Goal: Task Accomplishment & Management: Manage account settings

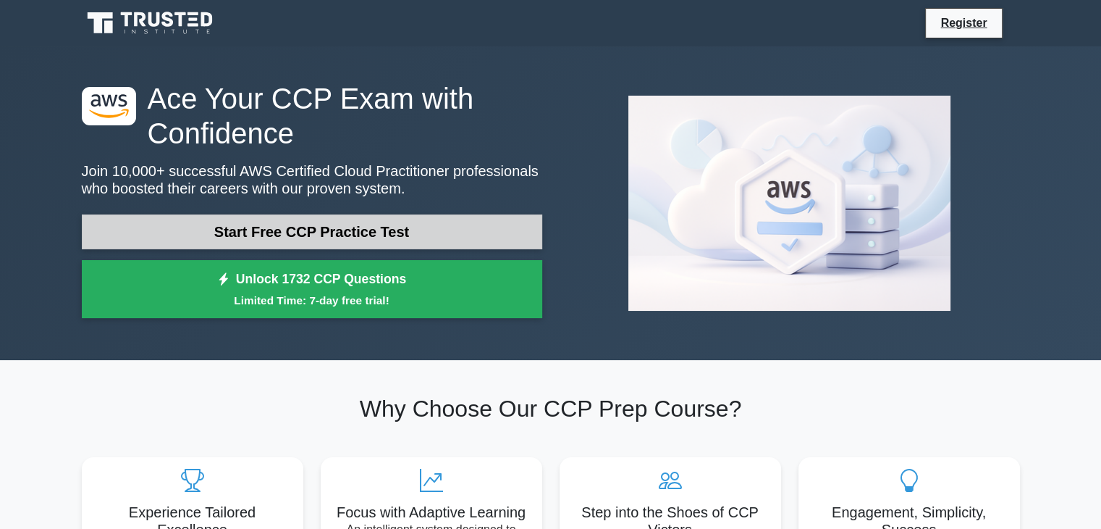
click at [364, 244] on link "Start Free CCP Practice Test" at bounding box center [312, 231] width 461 height 35
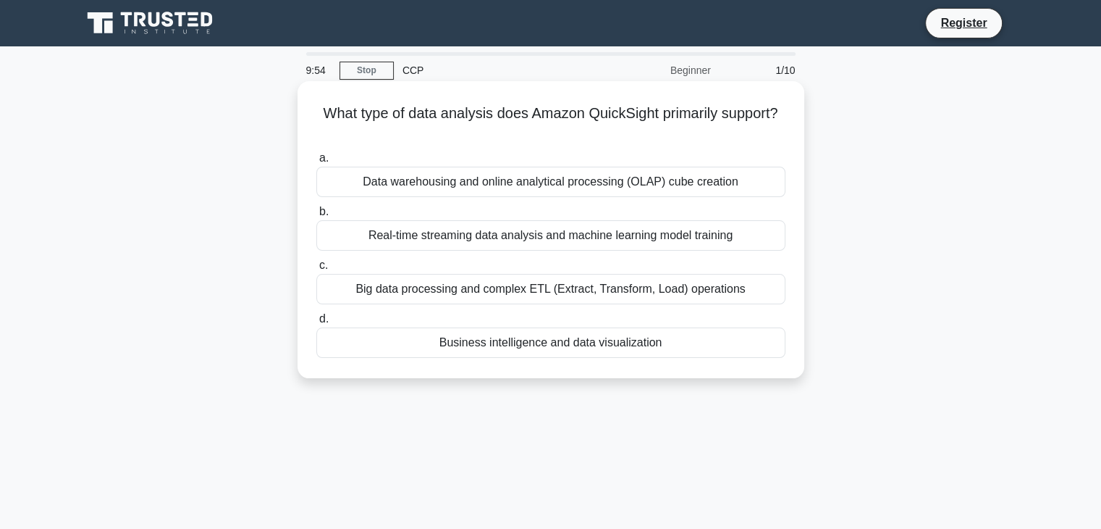
click at [492, 241] on div "Real-time streaming data analysis and machine learning model training" at bounding box center [550, 235] width 469 height 30
click at [316, 217] on input "b. Real-time streaming data analysis and machine learning model training" at bounding box center [316, 211] width 0 height 9
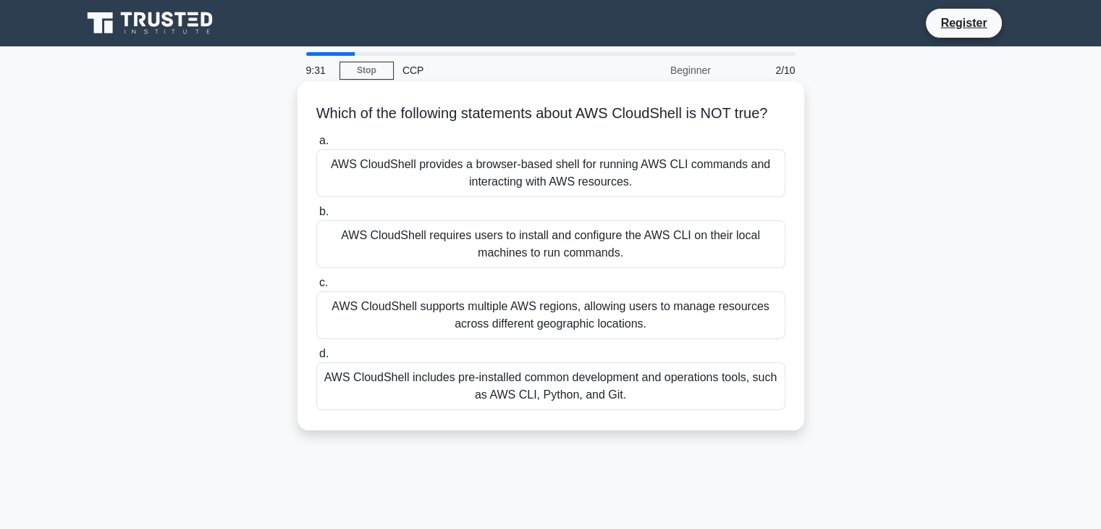
click at [672, 268] on div "AWS CloudShell requires users to install and configure the AWS CLI on their loc…" at bounding box center [550, 244] width 469 height 48
click at [316, 217] on input "b. AWS CloudShell requires users to install and configure the AWS CLI on their …" at bounding box center [316, 211] width 0 height 9
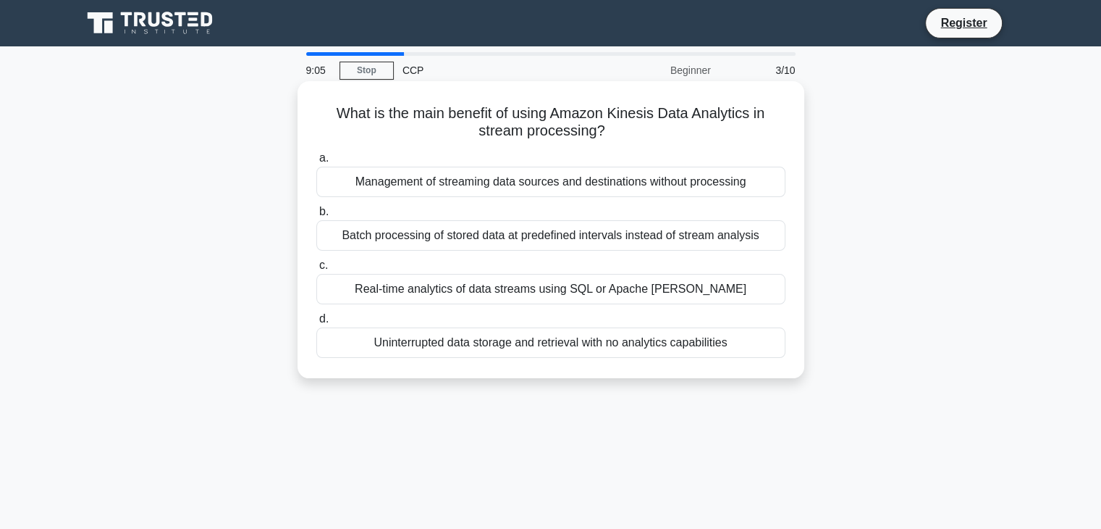
click at [561, 290] on div "Real-time analytics of data streams using SQL or Apache Flink" at bounding box center [550, 289] width 469 height 30
click at [316, 270] on input "c. Real-time analytics of data streams using SQL or Apache Flink" at bounding box center [316, 265] width 0 height 9
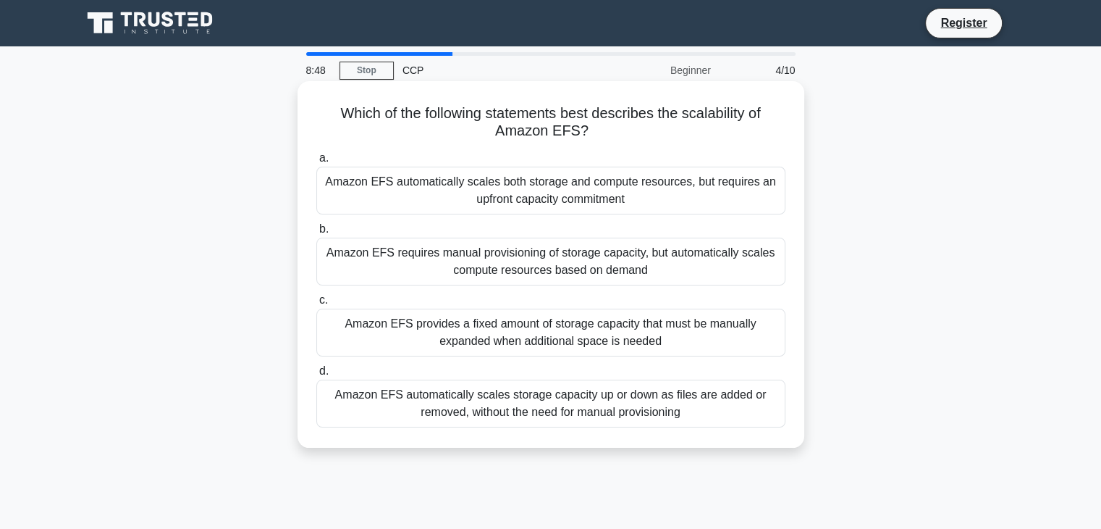
click at [641, 408] on div "Amazon EFS automatically scales storage capacity up or down as files are added …" at bounding box center [550, 403] width 469 height 48
click at [316, 376] on input "d. Amazon EFS automatically scales storage capacity up or down as files are add…" at bounding box center [316, 370] width 0 height 9
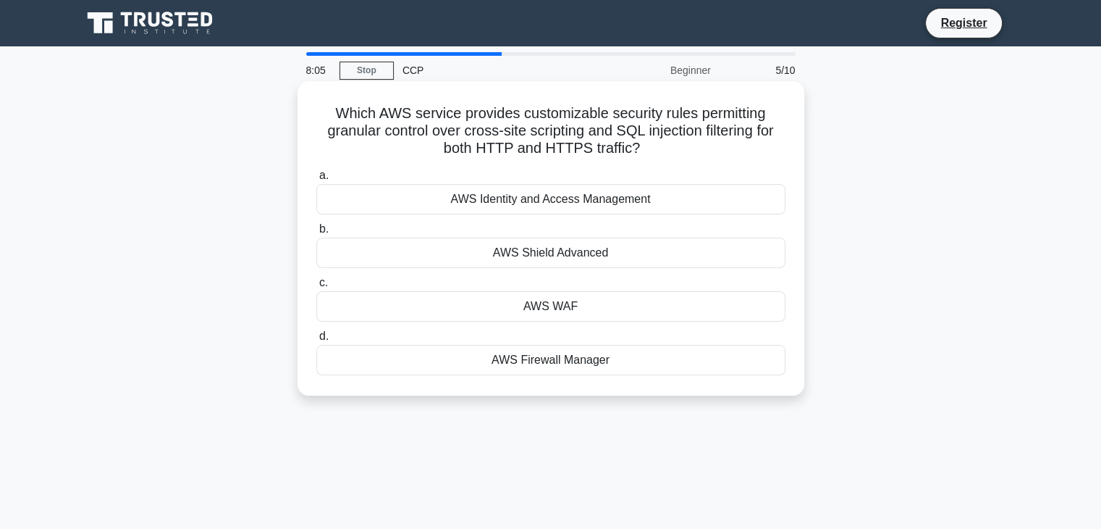
click at [566, 308] on div "AWS WAF" at bounding box center [550, 306] width 469 height 30
click at [316, 287] on input "c. AWS WAF" at bounding box center [316, 282] width 0 height 9
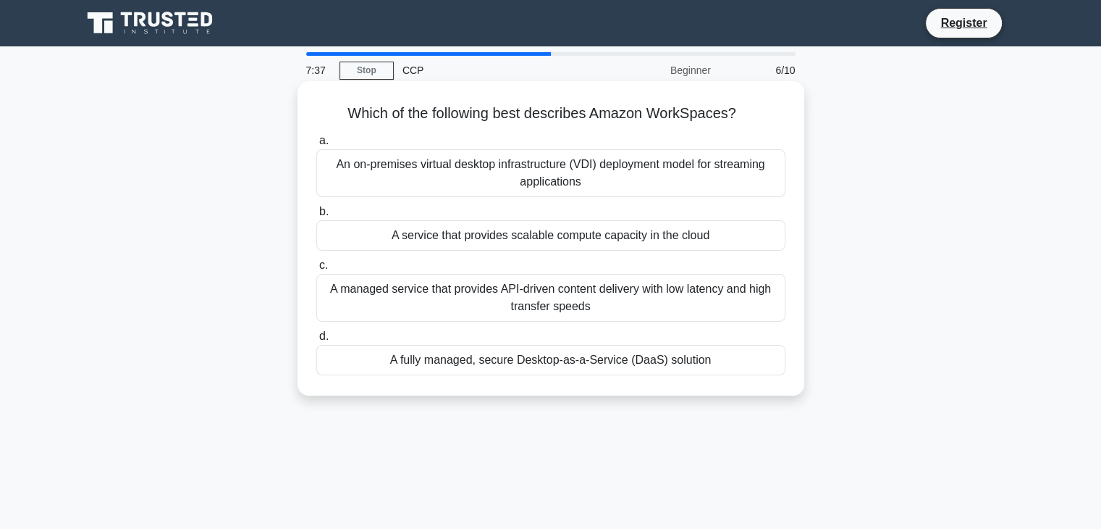
click at [621, 169] on div "An on-premises virtual desktop infrastructure (VDI) deployment model for stream…" at bounding box center [550, 173] width 469 height 48
click at [316, 146] on input "a. An on-premises virtual desktop infrastructure (VDI) deployment model for str…" at bounding box center [316, 140] width 0 height 9
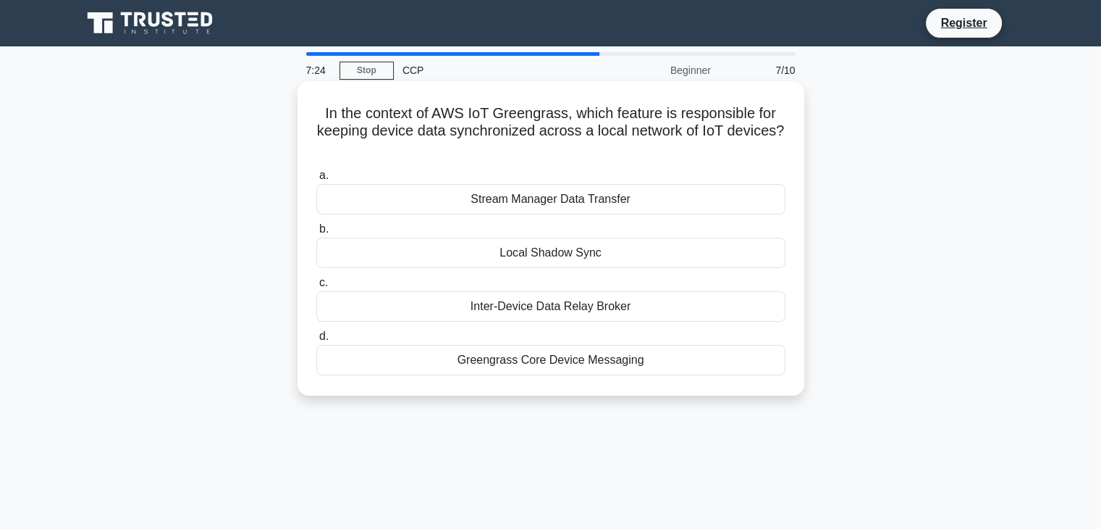
click at [658, 356] on div "Greengrass Core Device Messaging" at bounding box center [550, 360] width 469 height 30
click at [316, 341] on input "d. Greengrass Core Device Messaging" at bounding box center [316, 336] width 0 height 9
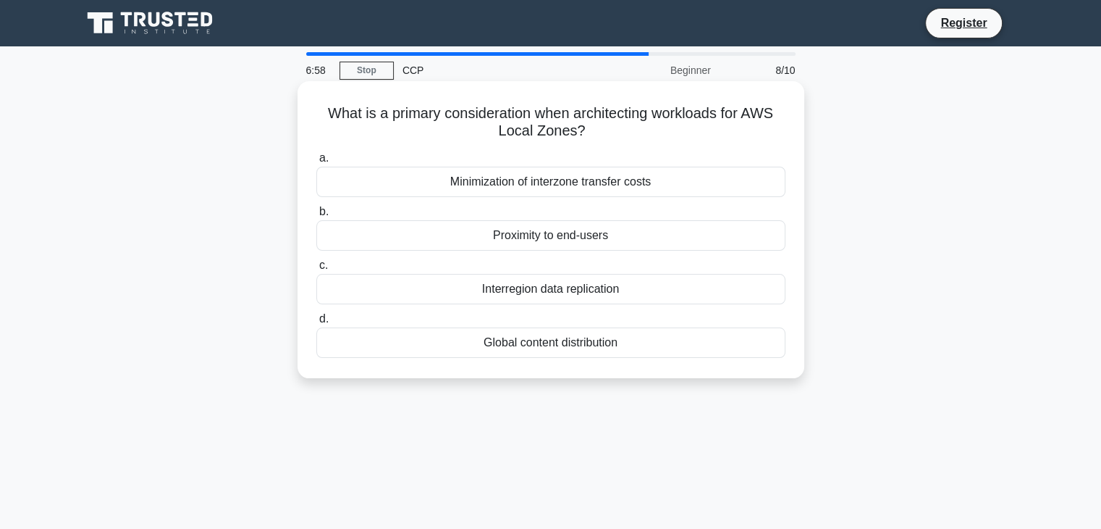
click at [634, 239] on div "Proximity to end-users" at bounding box center [550, 235] width 469 height 30
click at [316, 217] on input "b. Proximity to end-users" at bounding box center [316, 211] width 0 height 9
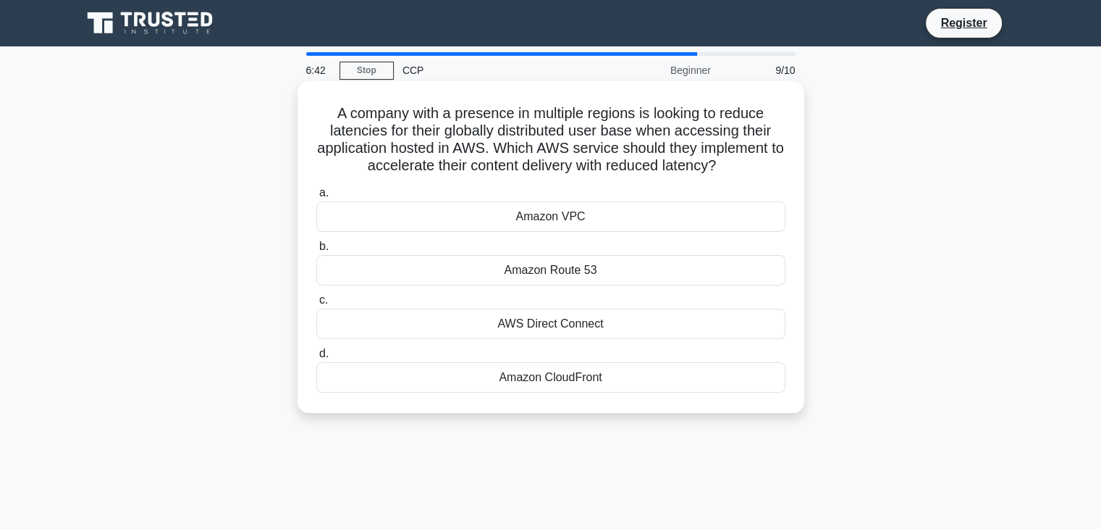
click at [596, 374] on div "Amazon CloudFront" at bounding box center [550, 377] width 469 height 30
click at [316, 358] on input "d. Amazon CloudFront" at bounding box center [316, 353] width 0 height 9
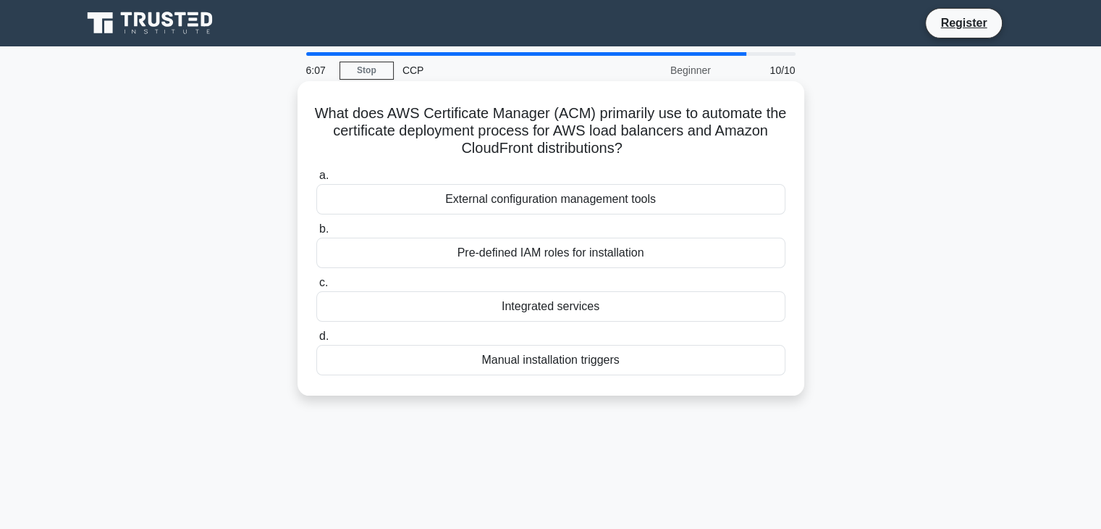
click at [617, 309] on div "Integrated services" at bounding box center [550, 306] width 469 height 30
click at [316, 287] on input "c. Integrated services" at bounding box center [316, 282] width 0 height 9
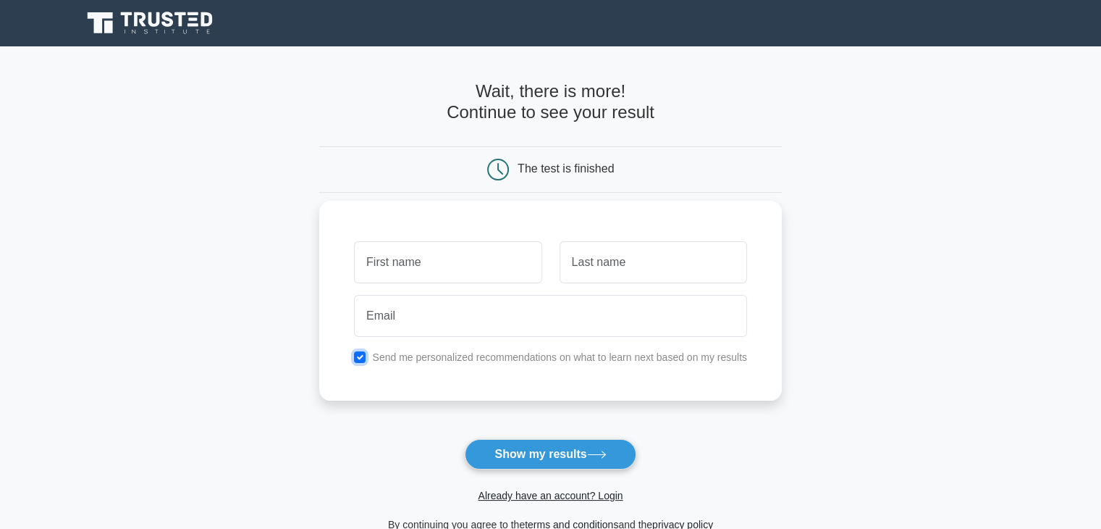
click at [358, 351] on input "checkbox" at bounding box center [360, 357] width 12 height 12
checkbox input "false"
click at [416, 262] on input "text" at bounding box center [448, 262] width 188 height 42
type input "[PERSON_NAME]"
type input "Kumbharq"
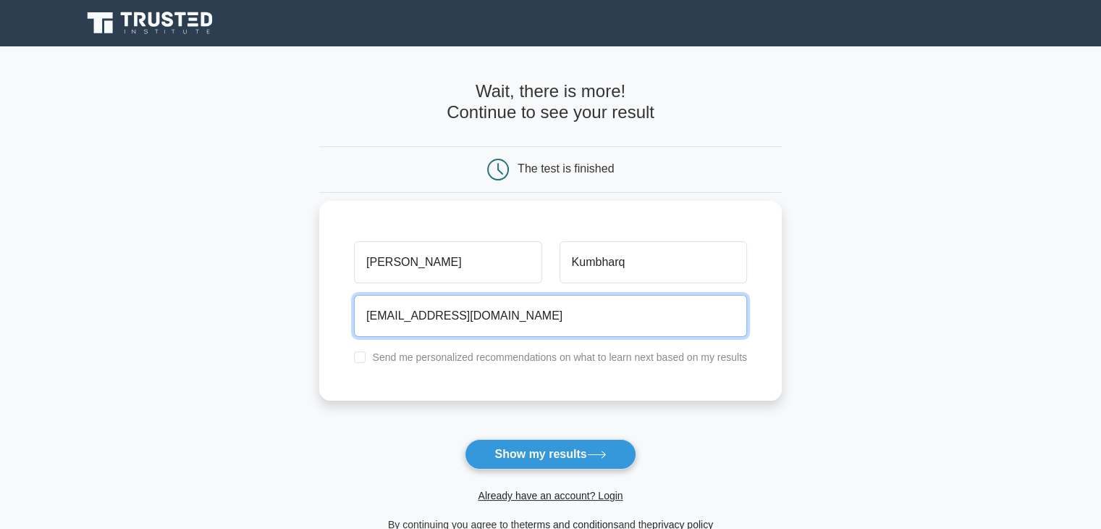
type input "kprajot3794@gmail.com"
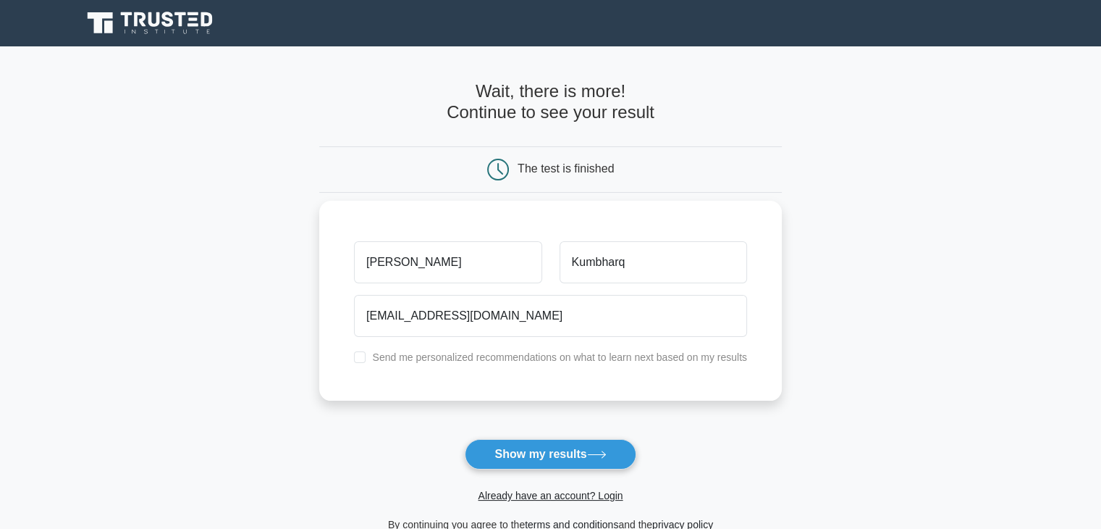
click at [399, 394] on div "Prajot Kumbharq kprajot3794@gmail.com Send me personalized recommendations on w…" at bounding box center [550, 301] width 463 height 200
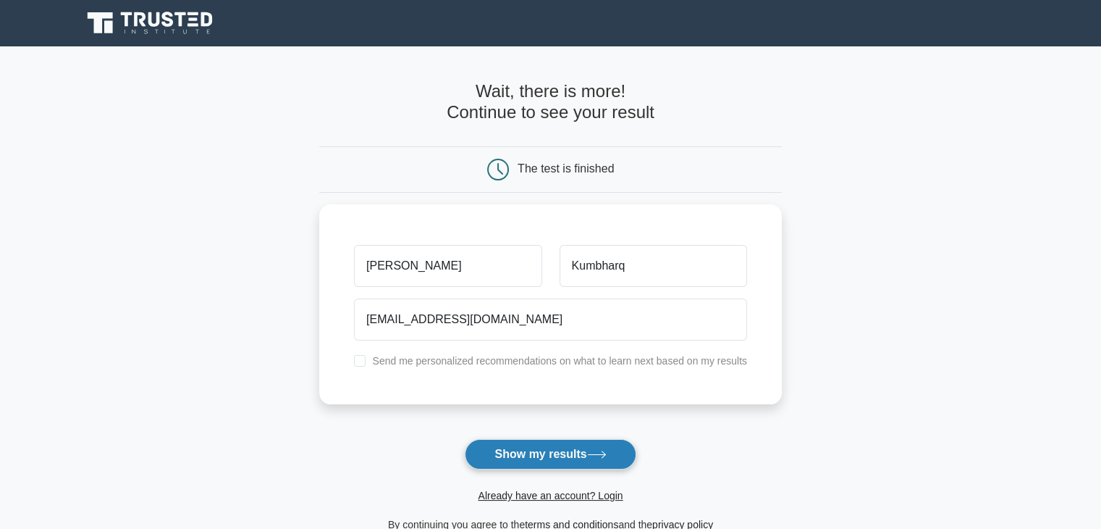
click at [524, 447] on button "Show my results" at bounding box center [550, 454] width 171 height 30
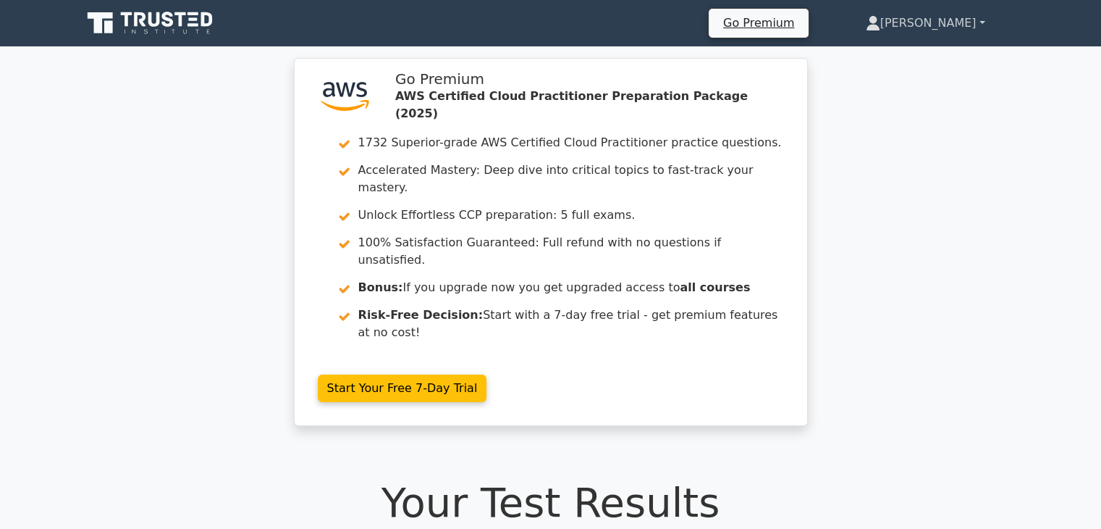
click at [970, 18] on link "[PERSON_NAME]" at bounding box center [925, 23] width 189 height 29
click at [981, 23] on link "[PERSON_NAME]" at bounding box center [925, 23] width 189 height 29
click at [983, 18] on link "[PERSON_NAME]" at bounding box center [925, 23] width 189 height 29
click at [881, 22] on icon at bounding box center [873, 23] width 14 height 14
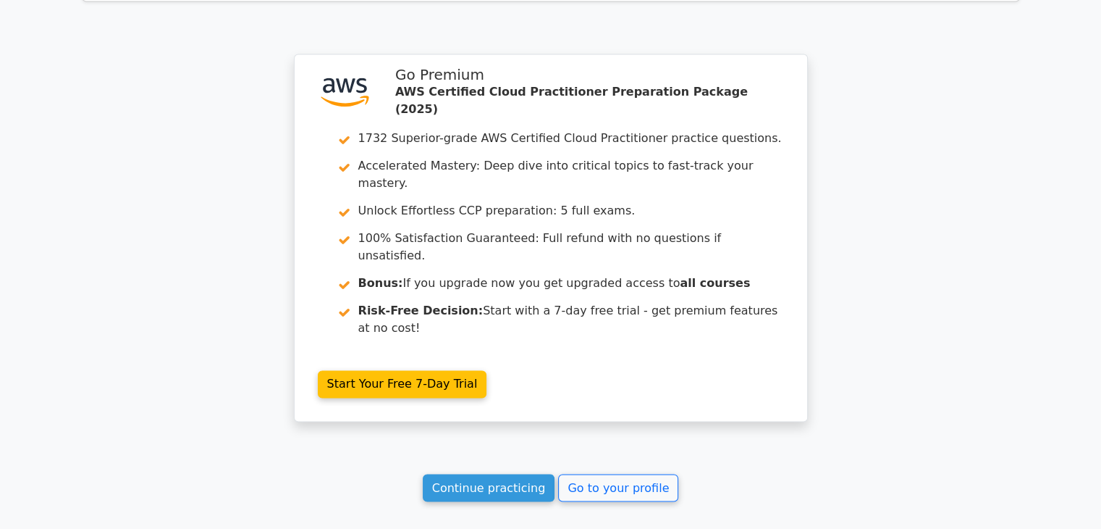
scroll to position [2297, 0]
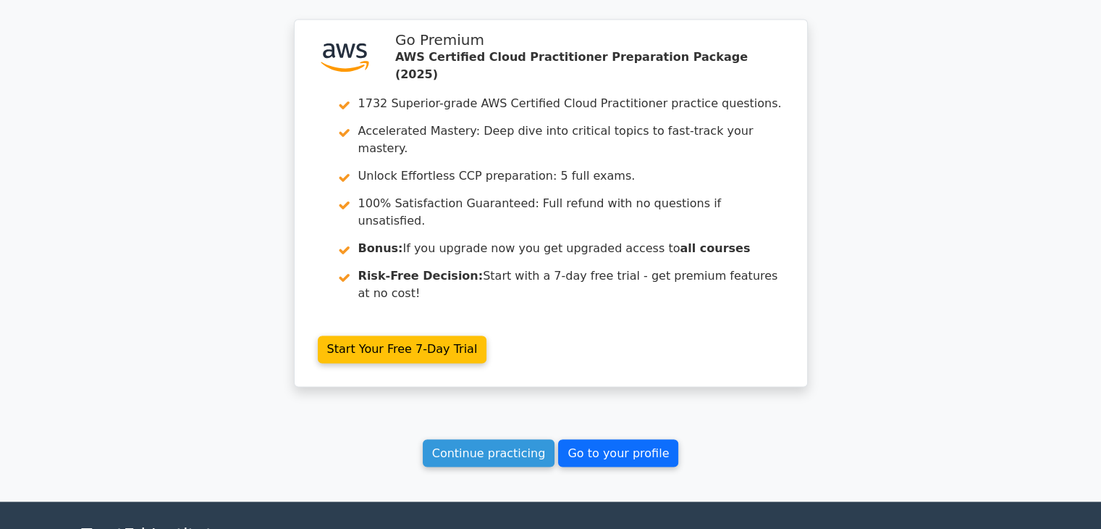
click at [588, 439] on link "Go to your profile" at bounding box center [618, 453] width 120 height 28
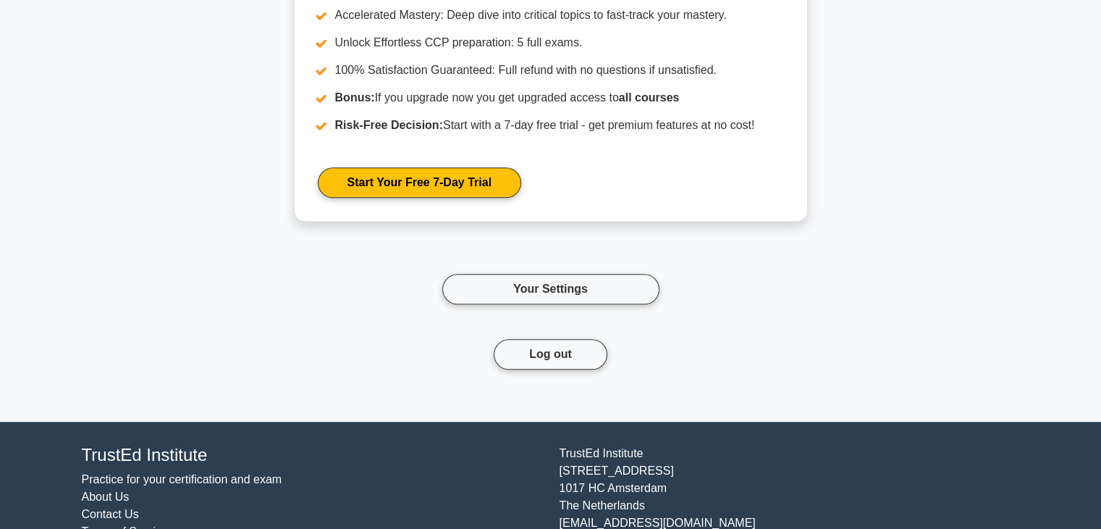
scroll to position [1471, 0]
click at [528, 288] on link "Your Settings" at bounding box center [550, 289] width 217 height 30
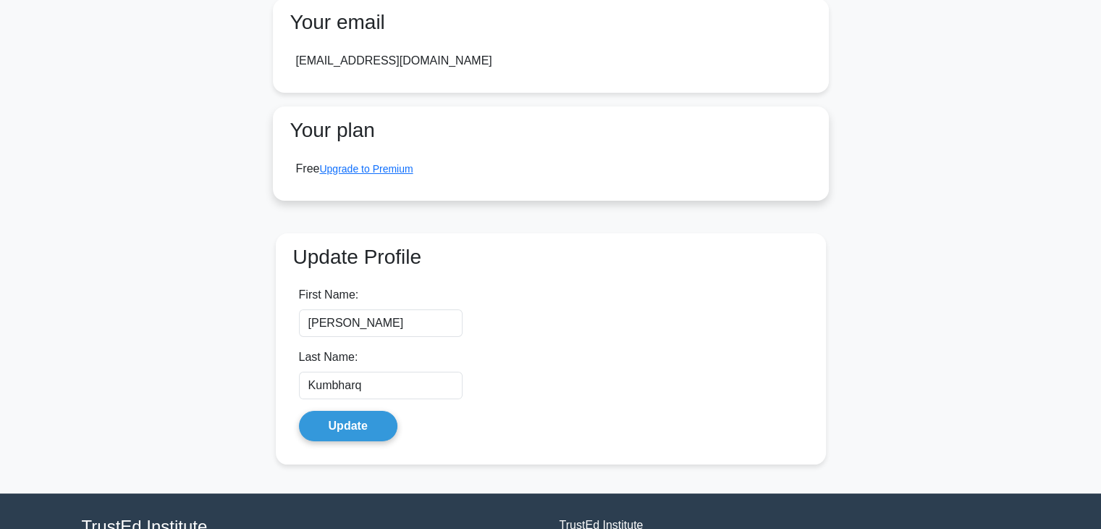
scroll to position [118, 0]
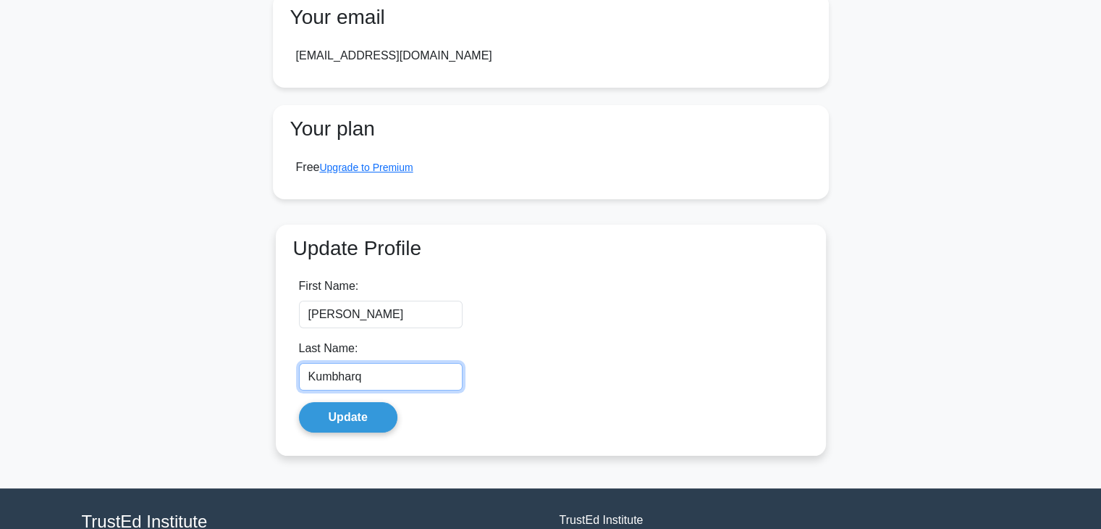
click at [383, 379] on input "Kumbharq" at bounding box center [381, 377] width 164 height 28
type input "[PERSON_NAME]"
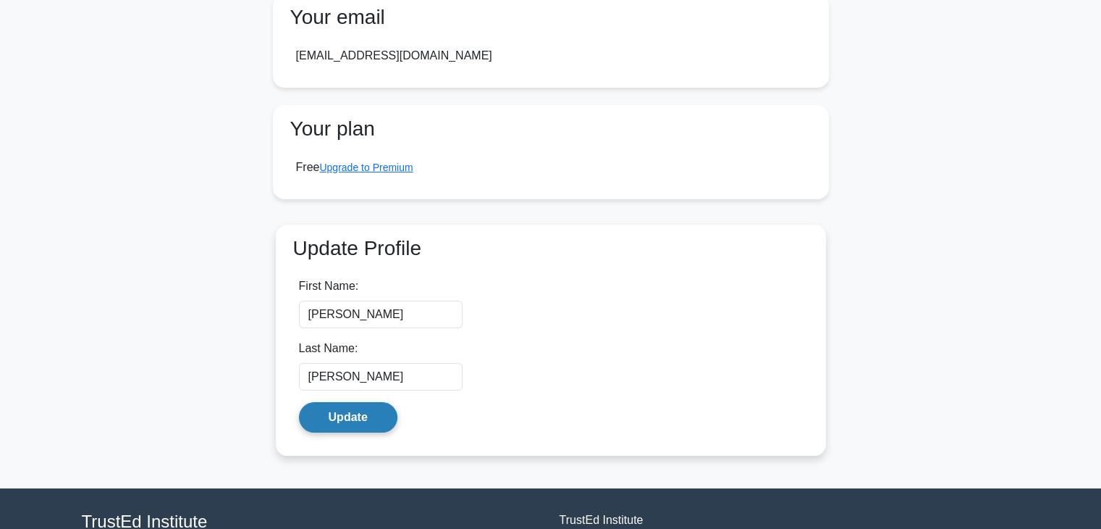
click at [328, 421] on button "Update" at bounding box center [348, 417] width 98 height 30
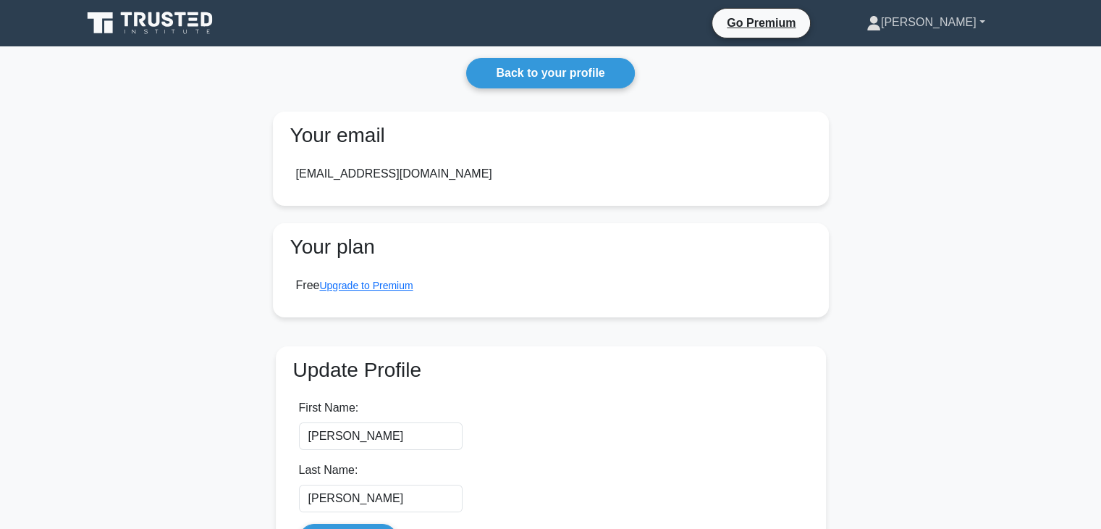
click at [982, 21] on link "[PERSON_NAME]" at bounding box center [926, 22] width 188 height 29
click at [897, 79] on link "Settings" at bounding box center [890, 79] width 114 height 23
click at [962, 24] on link "Prajot" at bounding box center [926, 22] width 188 height 29
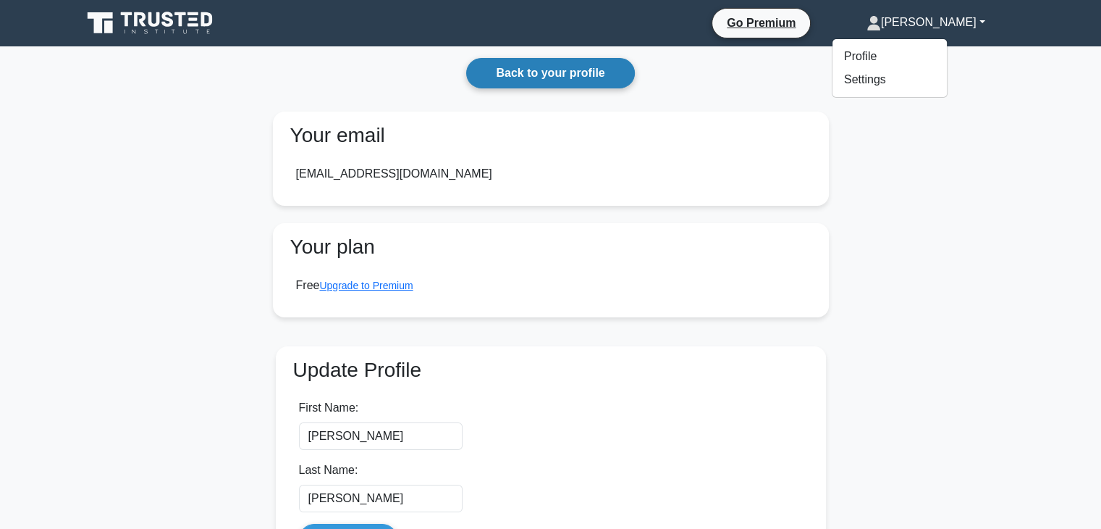
click at [537, 74] on link "Back to your profile" at bounding box center [550, 73] width 168 height 30
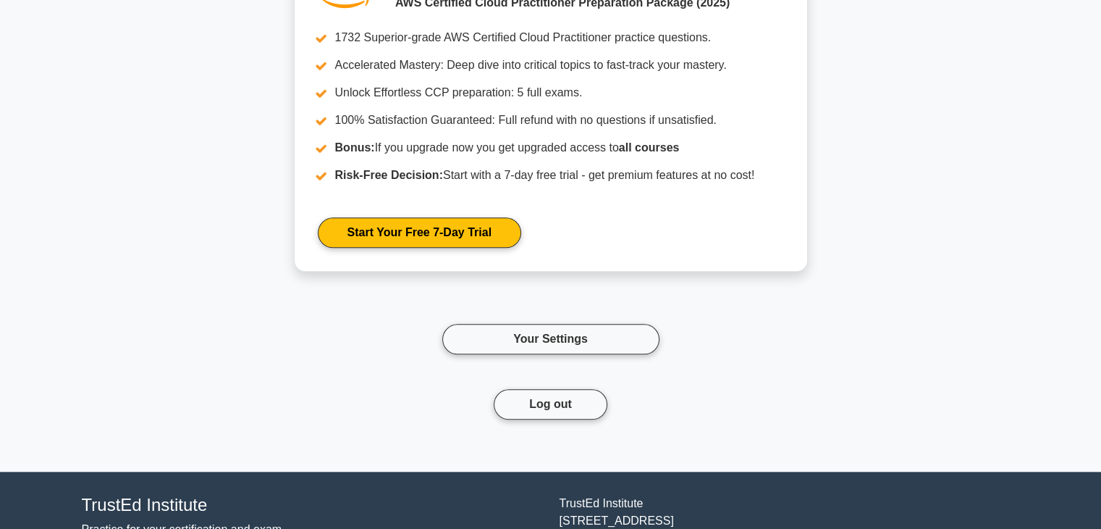
scroll to position [1521, 0]
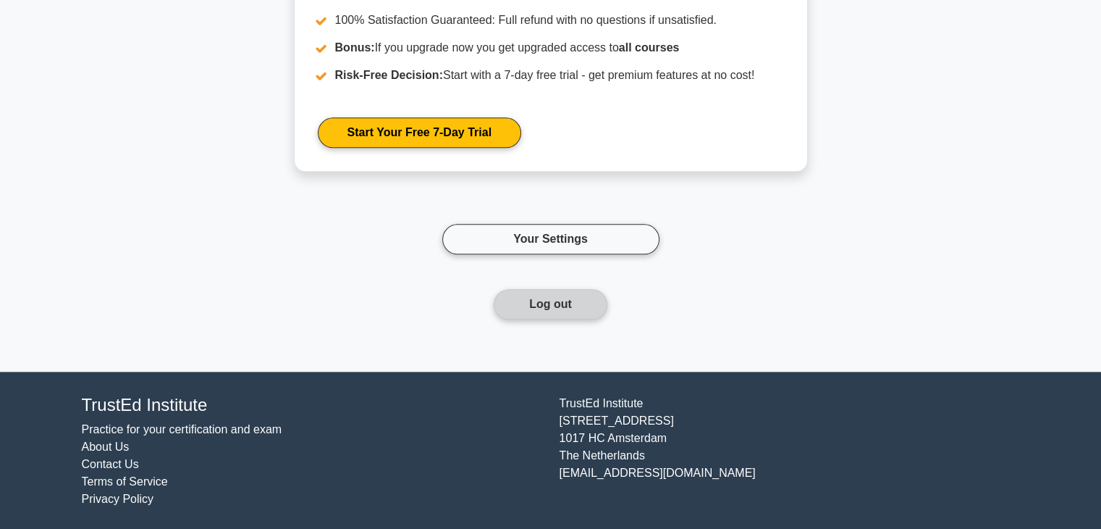
click at [556, 298] on button "Log out" at bounding box center [551, 304] width 114 height 30
